Goal: Task Accomplishment & Management: Complete application form

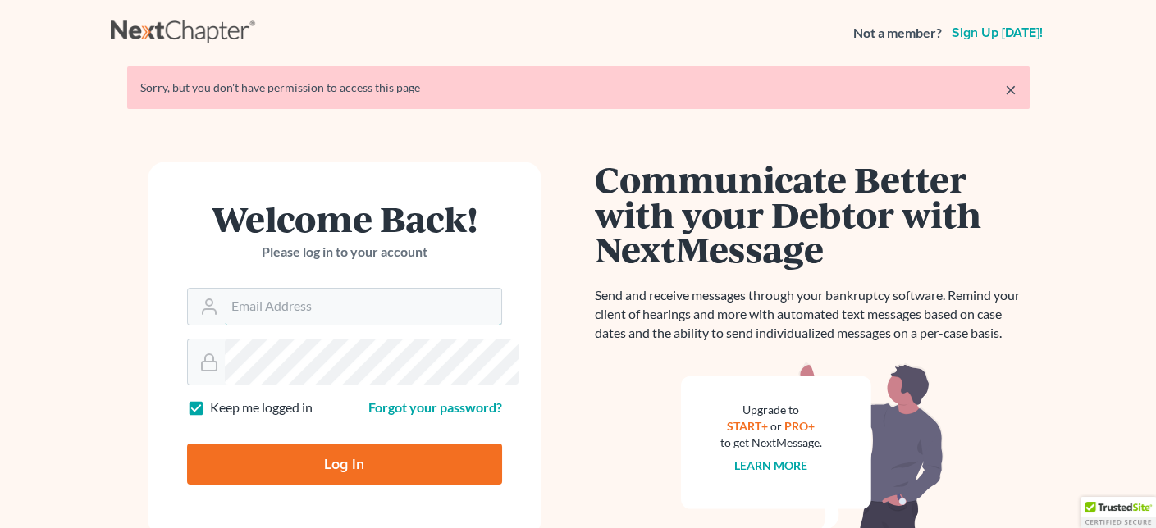
type input "[PERSON_NAME][EMAIL_ADDRESS][DOMAIN_NAME]"
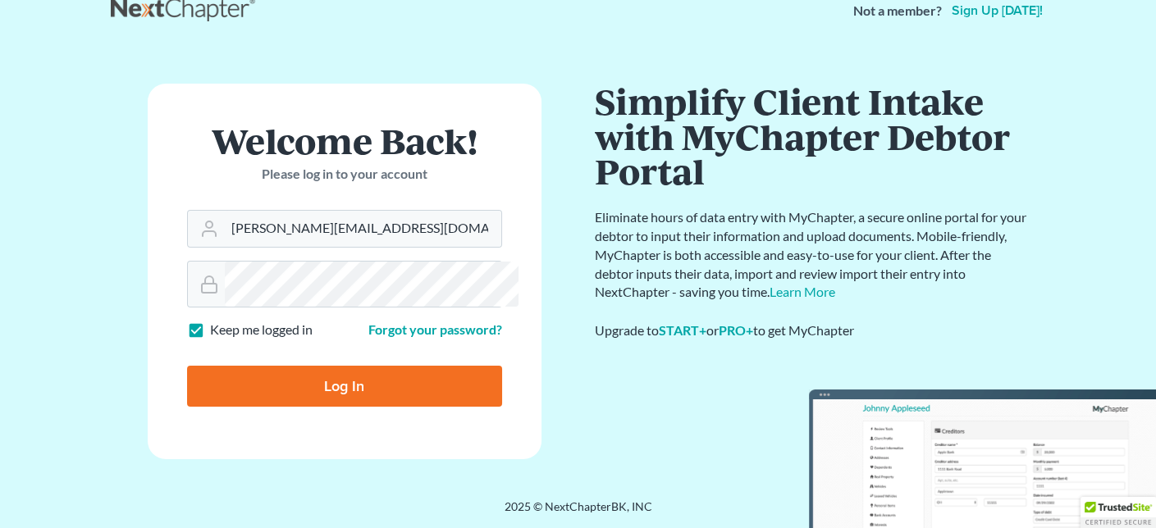
scroll to position [170, 0]
click at [340, 366] on input "Log In" at bounding box center [344, 386] width 315 height 41
type input "Thinking..."
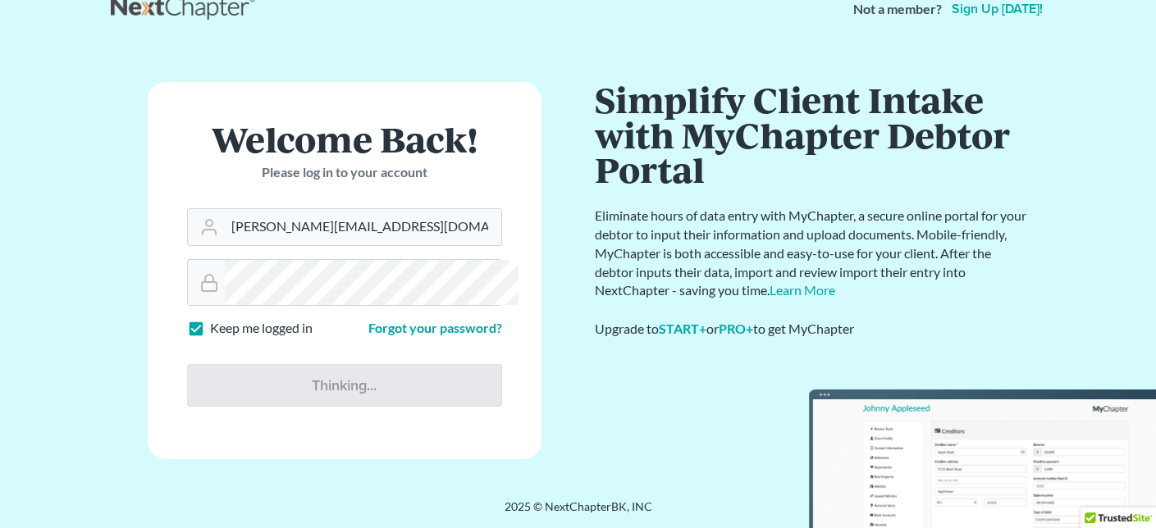
scroll to position [171, 0]
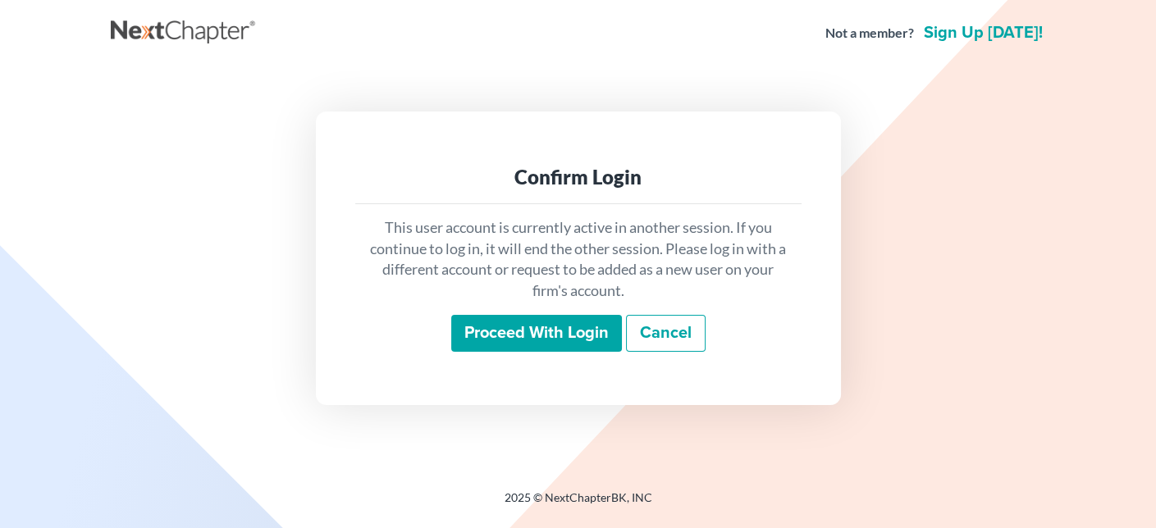
click at [489, 353] on input "Proceed with login" at bounding box center [536, 334] width 171 height 38
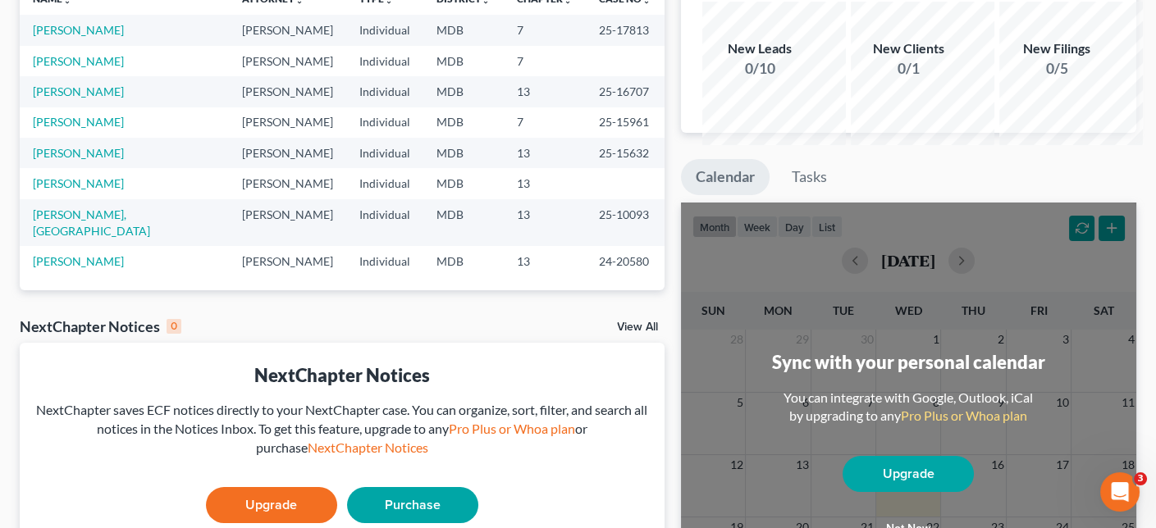
scroll to position [164, 0]
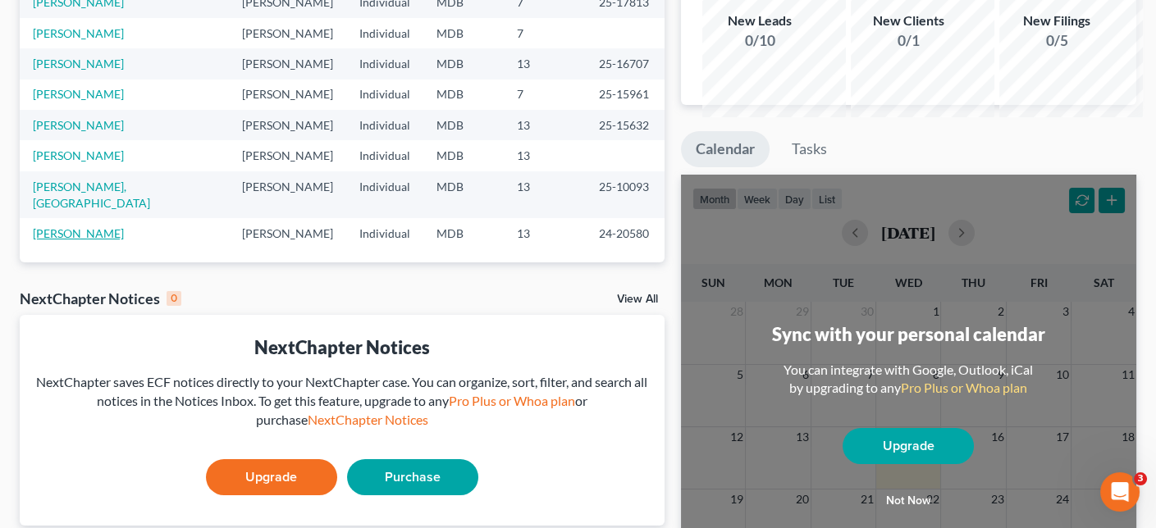
click at [118, 240] on link "White, Ronald" at bounding box center [78, 233] width 91 height 14
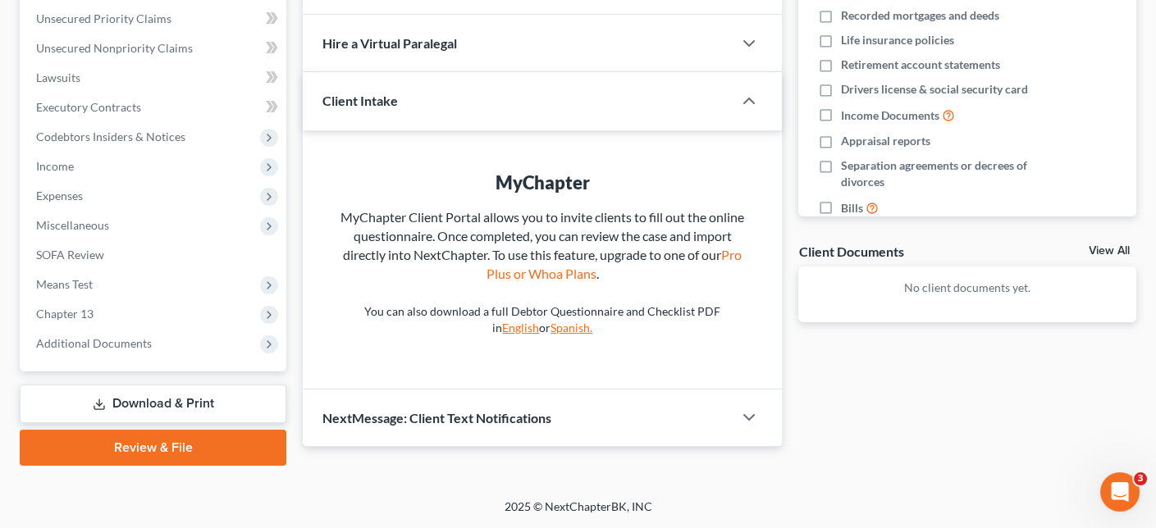
scroll to position [574, 0]
click at [93, 277] on span "Means Test" at bounding box center [64, 284] width 57 height 14
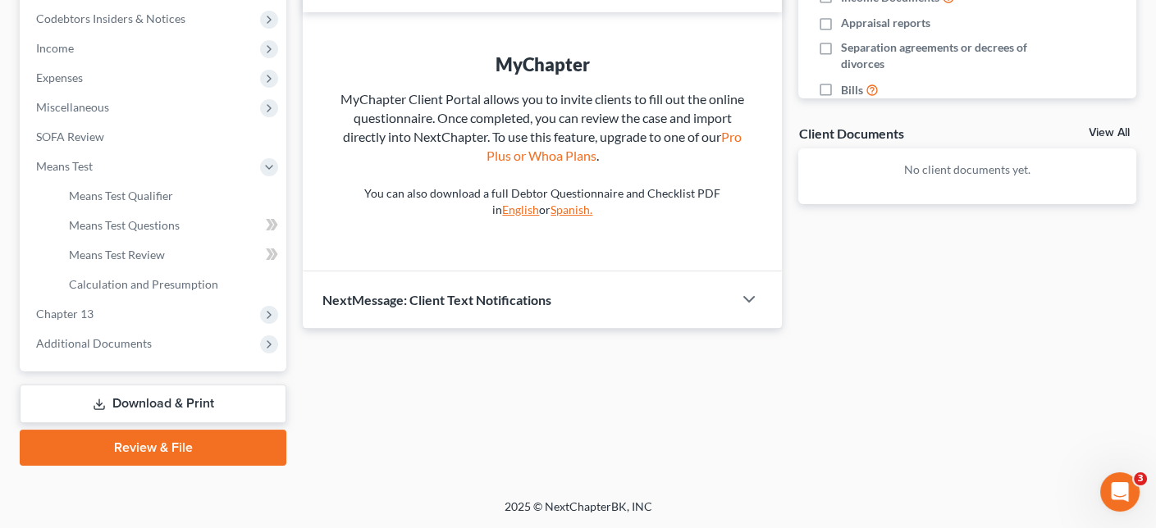
scroll to position [656, 0]
click at [173, 199] on span "Means Test Qualifier" at bounding box center [121, 196] width 104 height 14
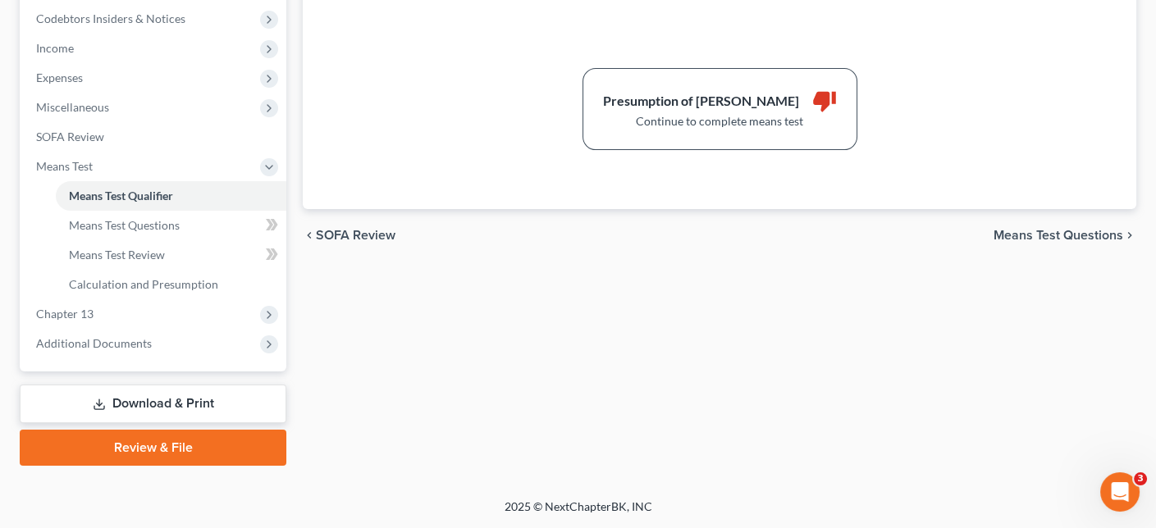
scroll to position [574, 0]
click at [833, 113] on icon "thumb_down" at bounding box center [824, 101] width 25 height 25
click at [1015, 242] on span "Means Test Questions" at bounding box center [1058, 235] width 130 height 13
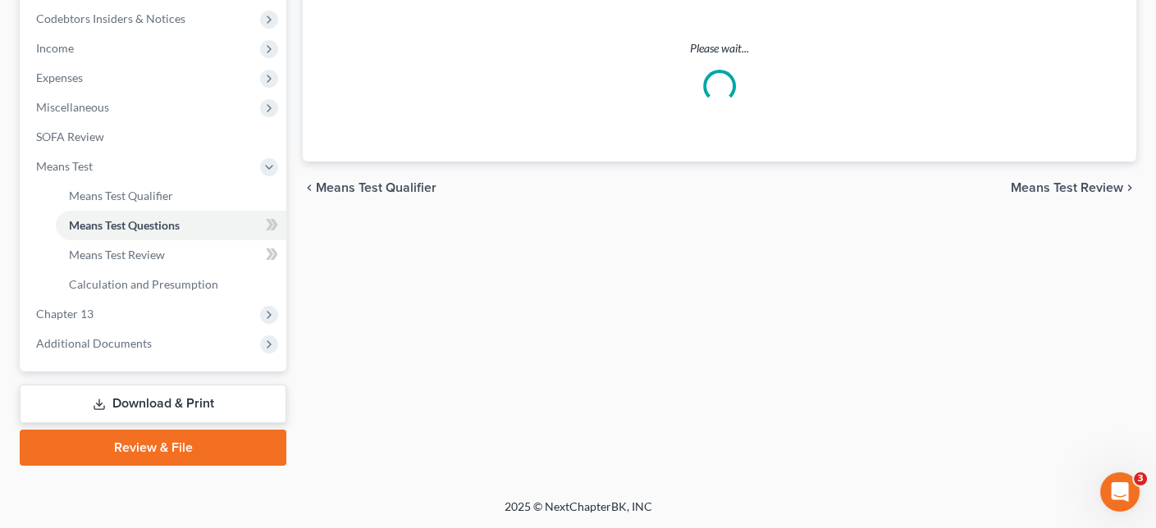
scroll to position [513, 0]
select select "0"
select select "90"
select select "1"
select select "60"
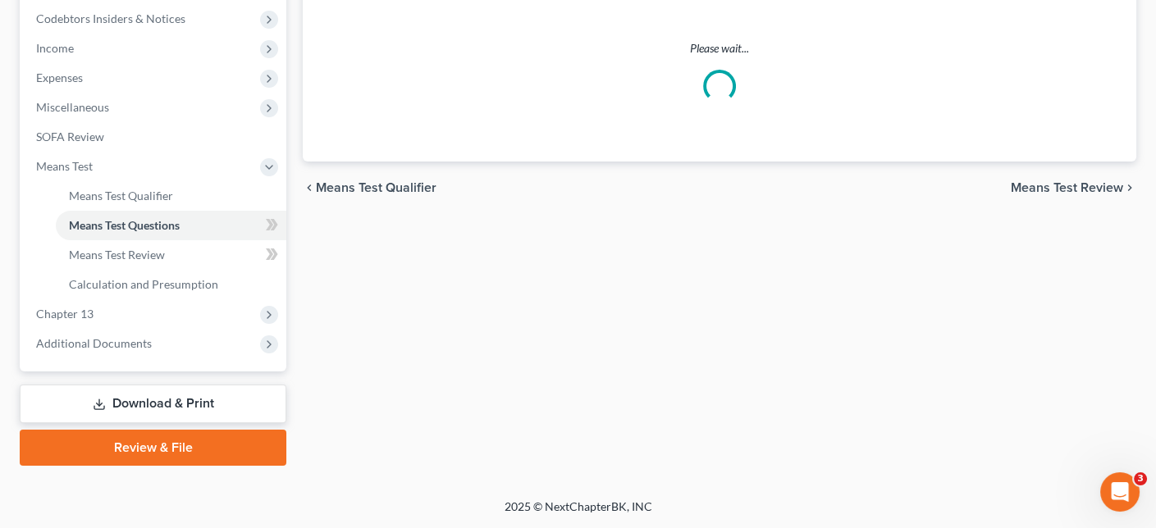
select select "2"
select select "0"
select select "1"
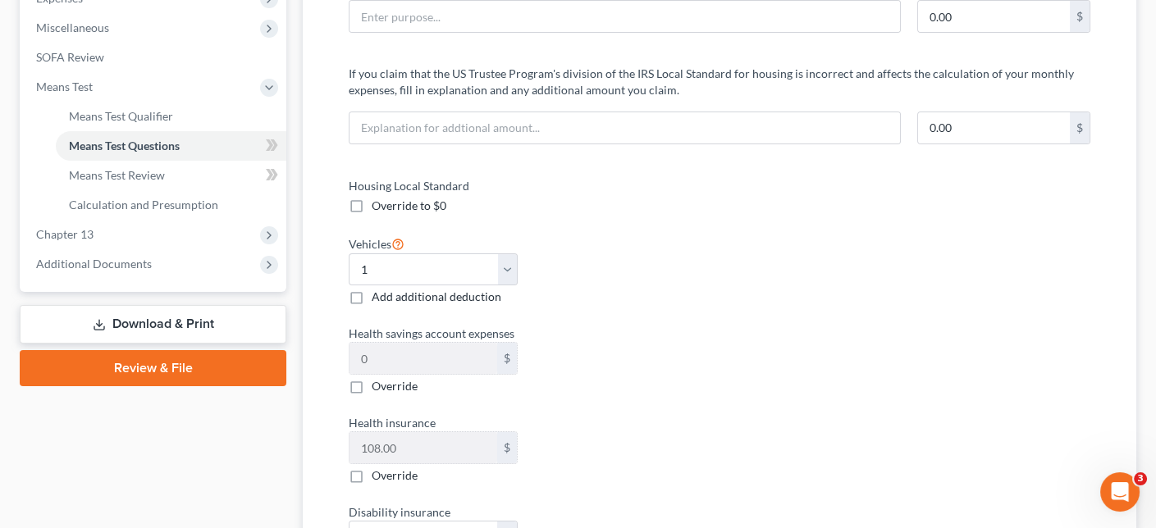
scroll to position [489, 0]
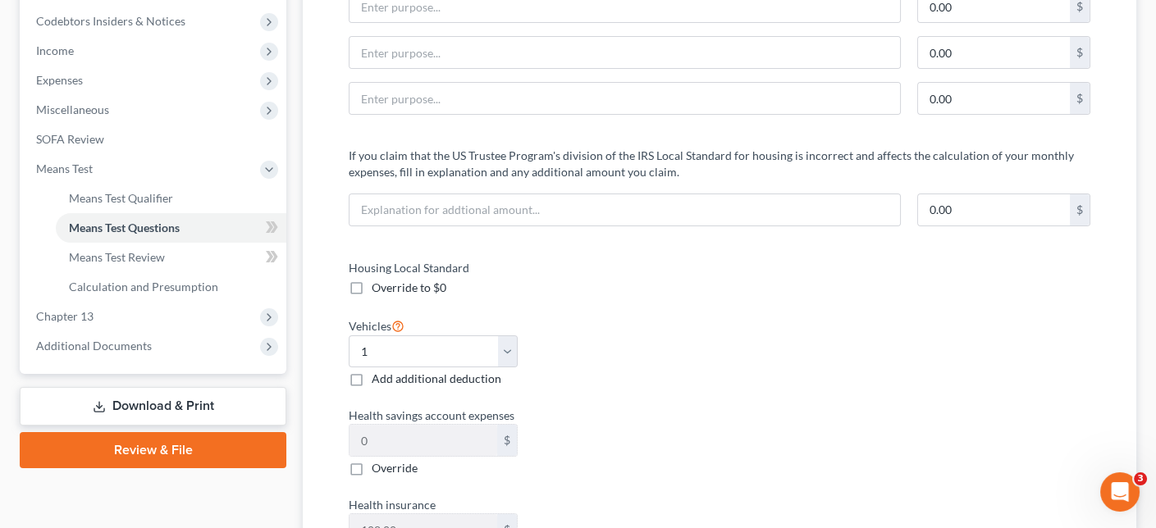
click at [933, 180] on p "If you claim that the US Trustee Program's division of the IRS Local Standard f…" at bounding box center [720, 164] width 742 height 33
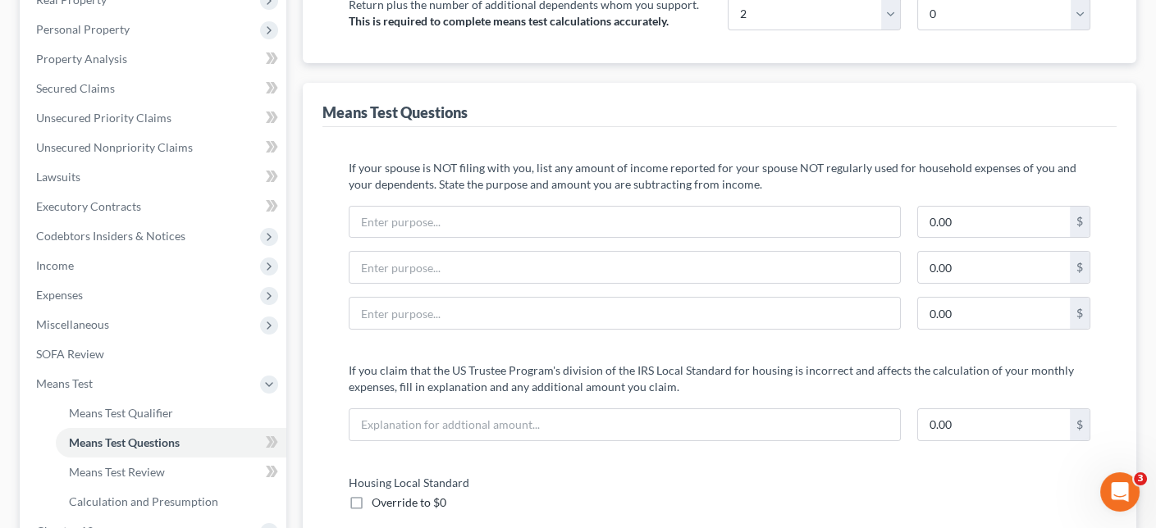
scroll to position [79, 0]
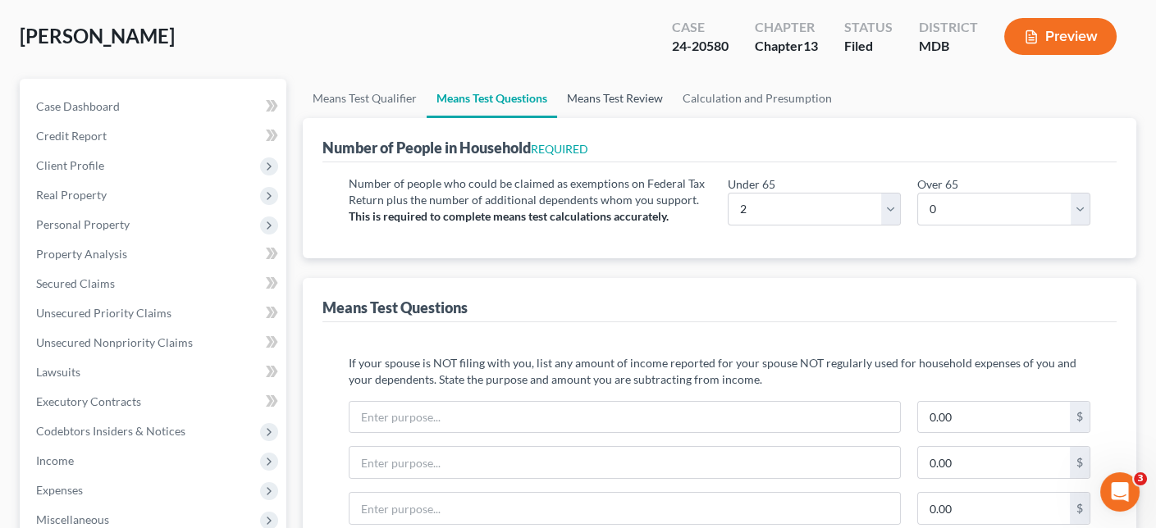
click at [673, 118] on link "Means Test Review" at bounding box center [615, 98] width 116 height 39
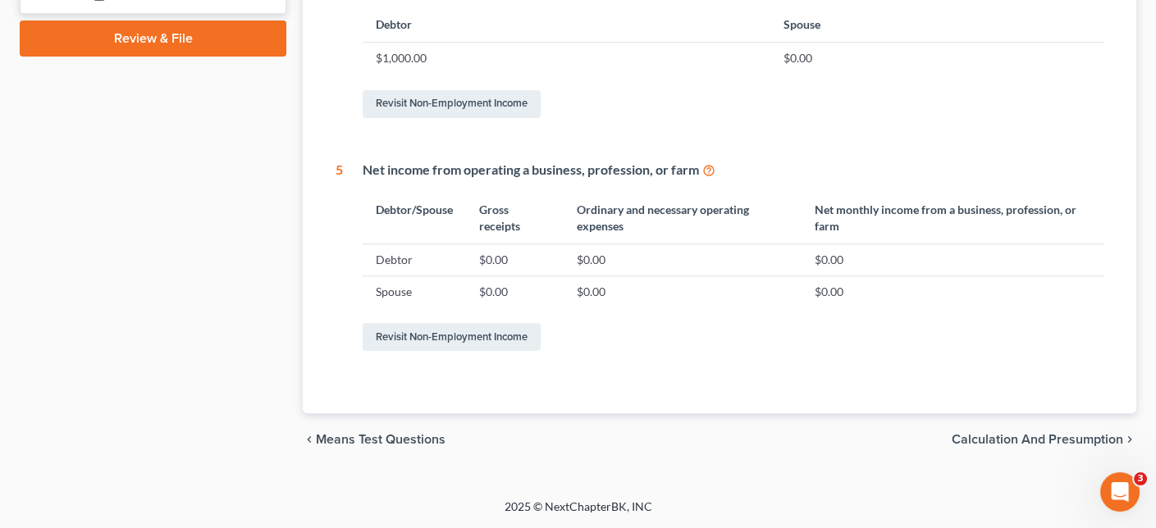
scroll to position [1248, 0]
click at [970, 433] on span "Calculation and Presumption" at bounding box center [1037, 439] width 171 height 13
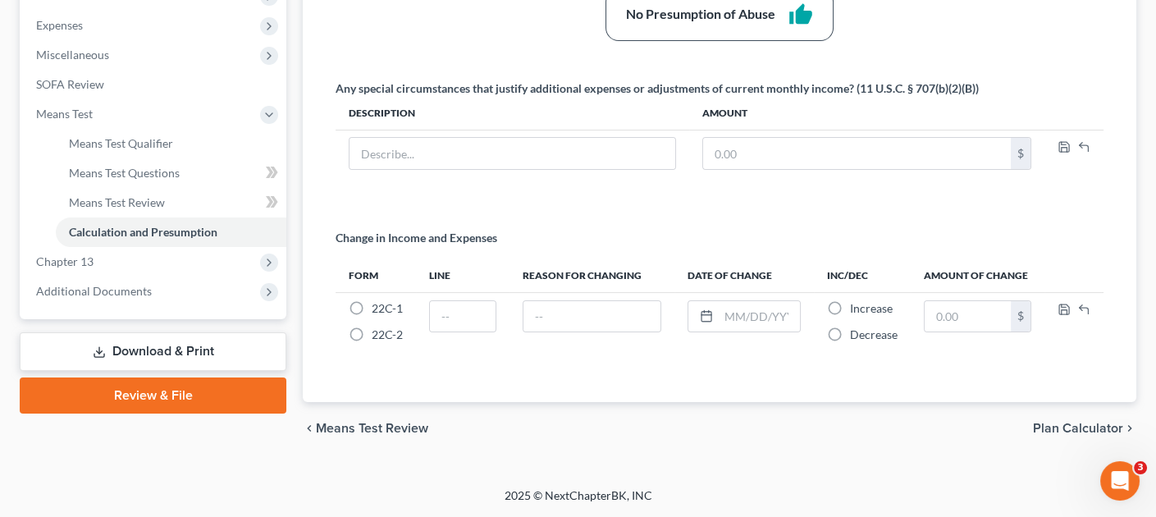
scroll to position [829, 0]
click at [400, 422] on span "Means Test Review" at bounding box center [372, 428] width 112 height 13
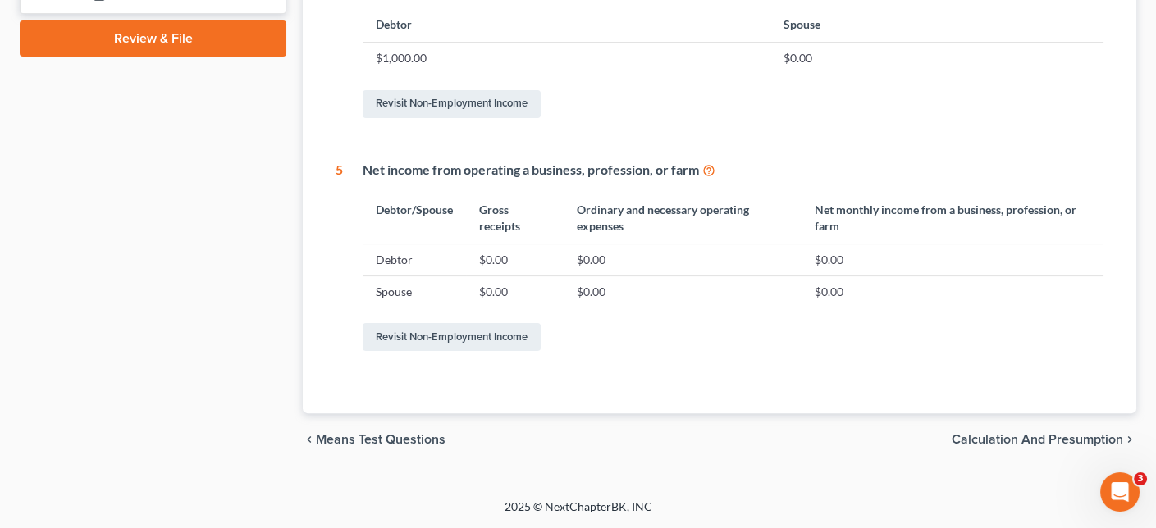
scroll to position [1248, 0]
click at [358, 433] on span "Means Test Questions" at bounding box center [381, 439] width 130 height 13
select select "2"
select select "0"
select select "1"
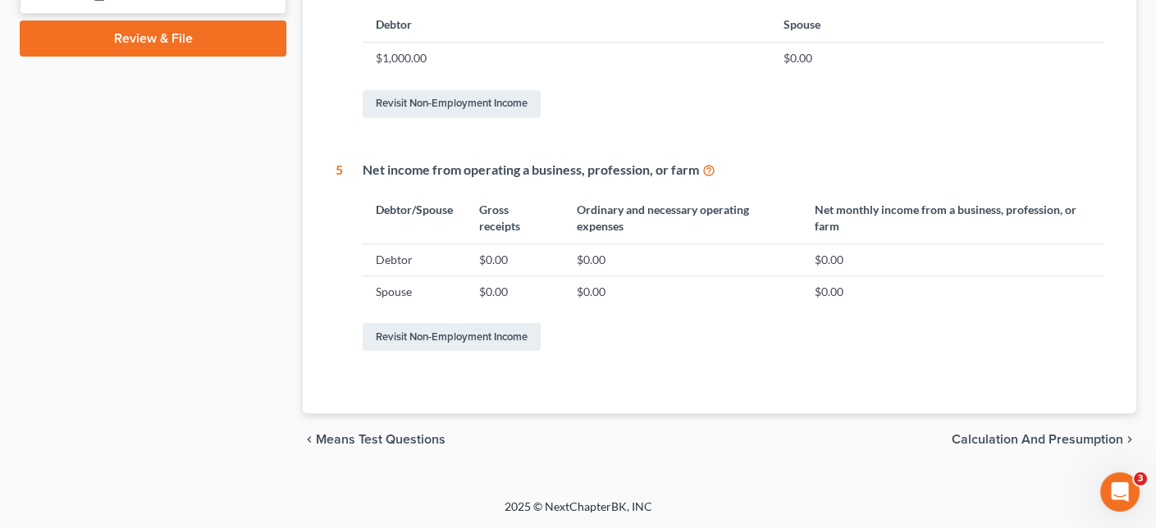
select select "0"
select select "90"
select select "1"
select select "60"
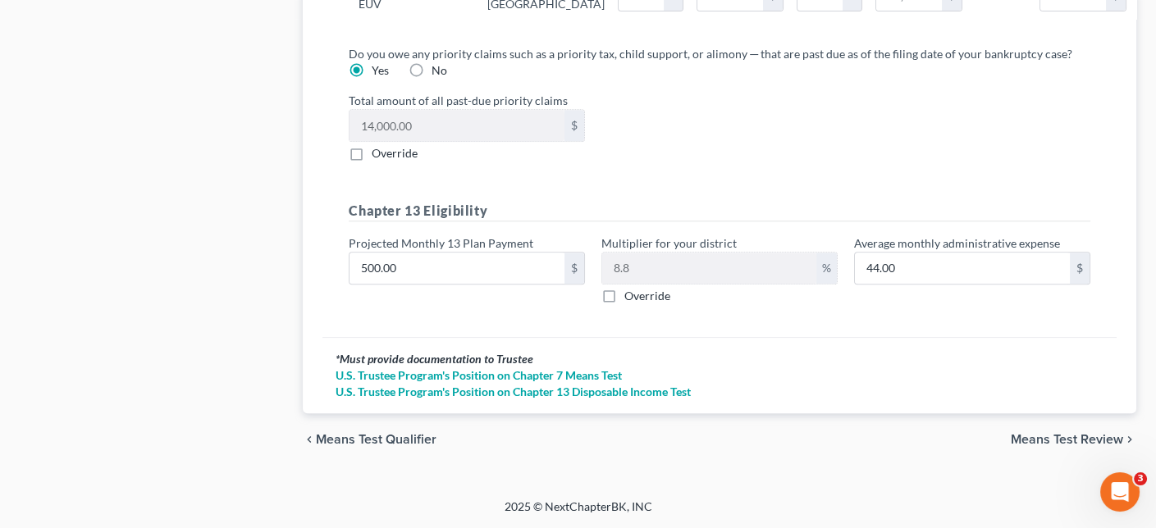
scroll to position [2622, 0]
click at [454, 367] on link "U.S. Trustee Program's Position on Chapter 7 Means Test" at bounding box center [720, 375] width 768 height 16
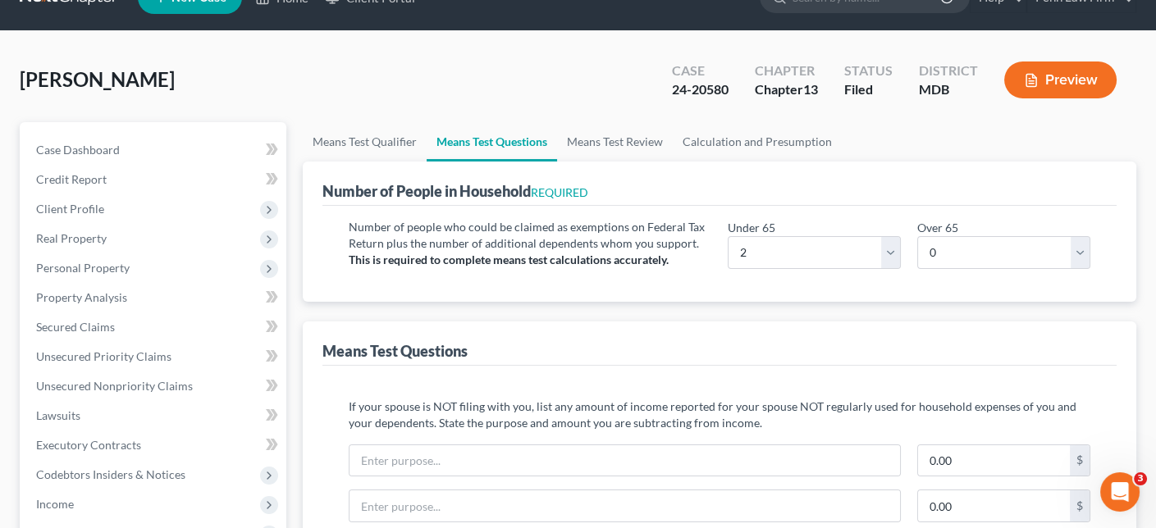
scroll to position [0, 0]
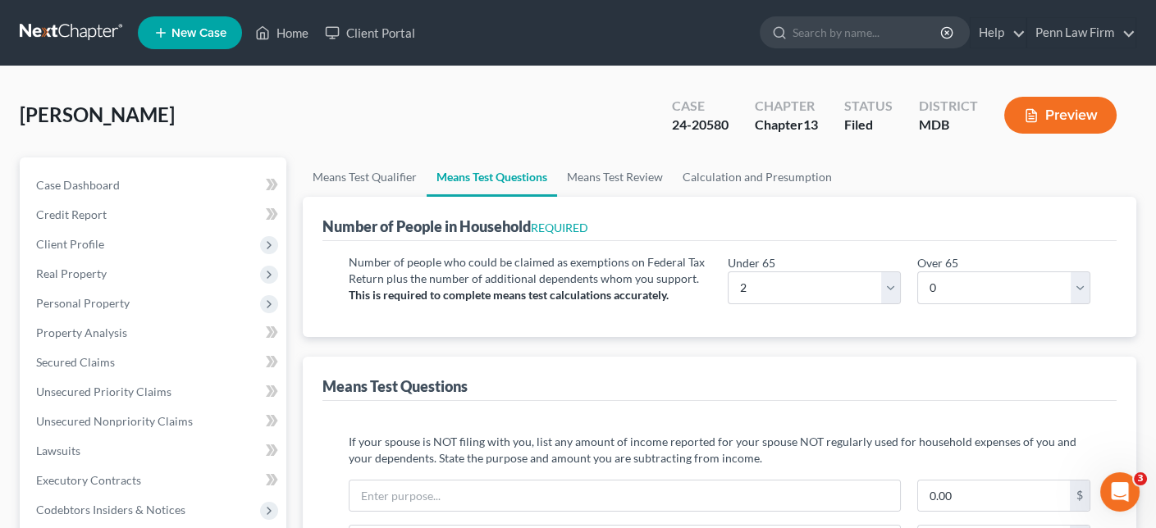
click at [461, 287] on p "Number of people who could be claimed as exemptions on Federal Tax Return plus …" at bounding box center [530, 270] width 363 height 33
drag, startPoint x: 441, startPoint y: 280, endPoint x: 395, endPoint y: 267, distance: 47.6
click at [441, 236] on div "Number of People in Household REQUIRED" at bounding box center [455, 227] width 266 height 20
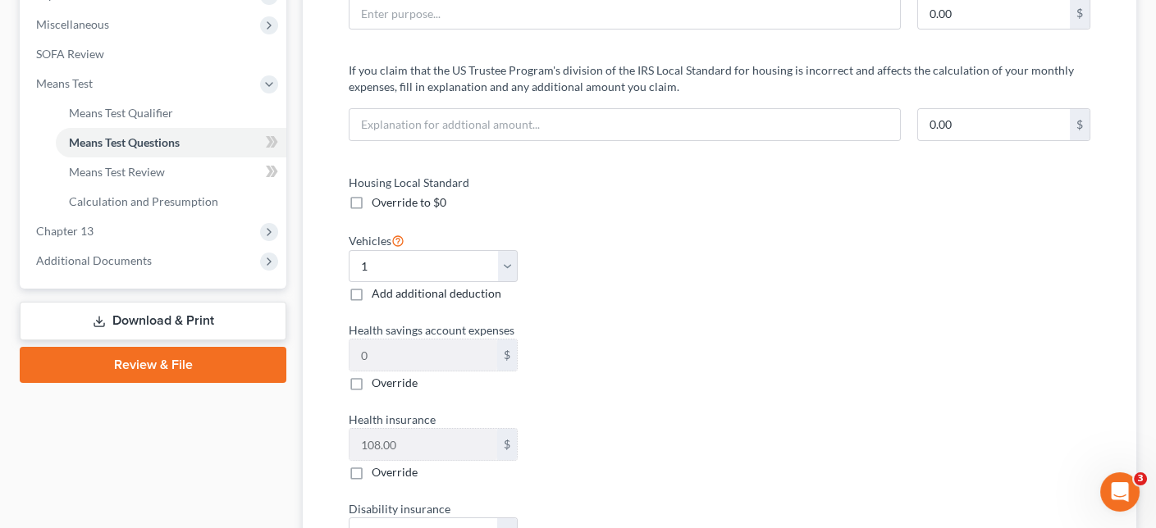
scroll to position [492, 0]
